Goal: Navigation & Orientation: Understand site structure

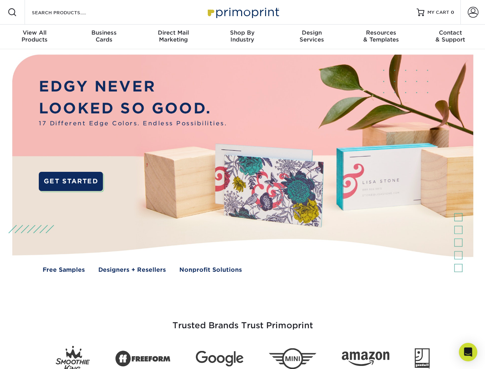
click at [242, 184] on img at bounding box center [242, 169] width 480 height 240
click at [12, 12] on span at bounding box center [12, 12] width 9 height 9
click at [473, 12] on span at bounding box center [473, 12] width 11 height 11
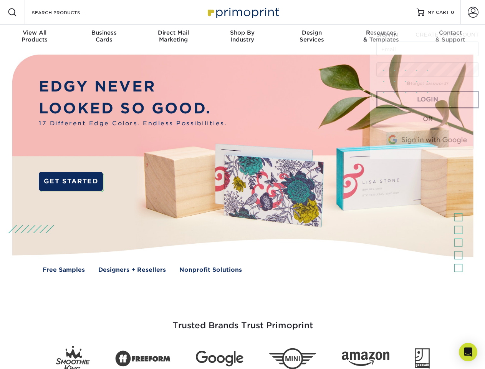
click at [35, 37] on div "View All Products" at bounding box center [34, 36] width 69 height 14
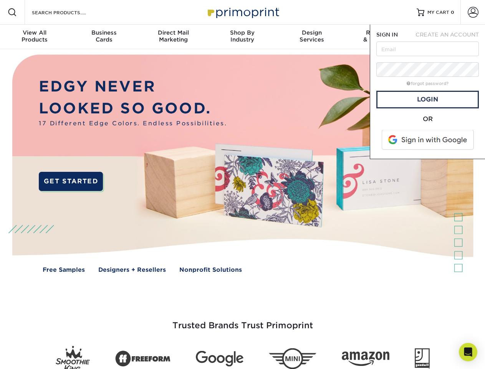
click at [104, 37] on div "Business Cards" at bounding box center [103, 36] width 69 height 14
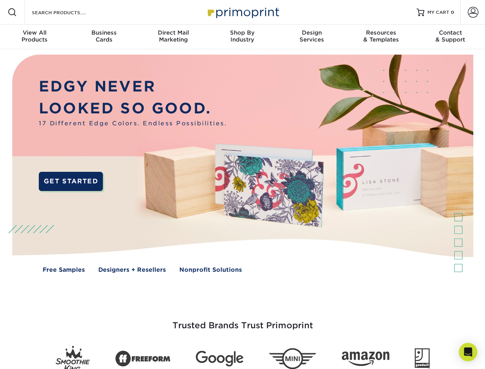
click at [173, 37] on div "Direct Mail Marketing" at bounding box center [173, 36] width 69 height 14
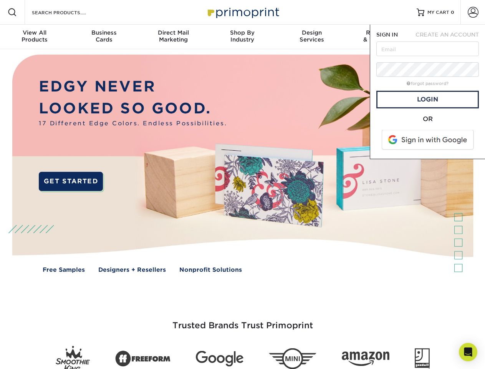
click at [242, 37] on div "Shop By Industry" at bounding box center [242, 36] width 69 height 14
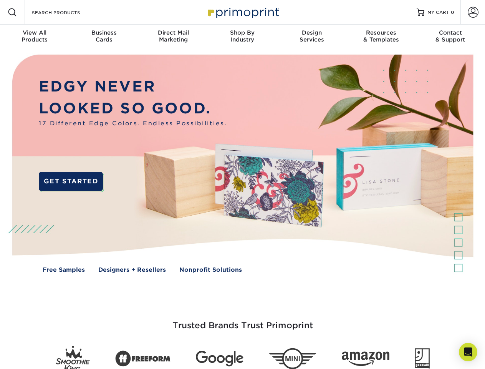
click at [312, 37] on div "Design Services" at bounding box center [311, 36] width 69 height 14
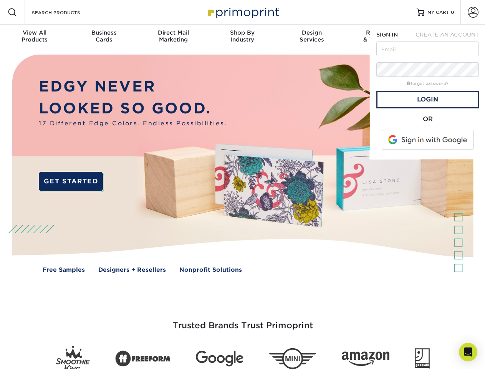
click at [381, 37] on span "SIGN IN" at bounding box center [387, 34] width 22 height 6
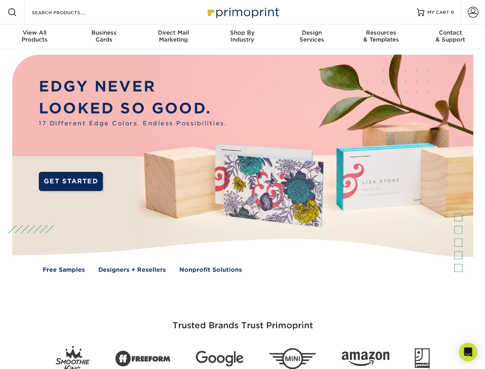
click at [450, 37] on div "Contact & Support" at bounding box center [450, 36] width 69 height 14
